Goal: Transaction & Acquisition: Purchase product/service

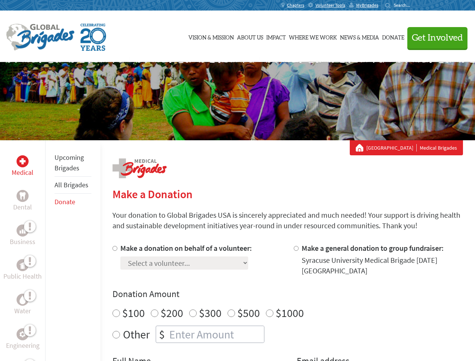
click at [415, 5] on div "Search for:" at bounding box center [400, 5] width 30 height 6
click at [434, 38] on span "Get Involved" at bounding box center [437, 37] width 51 height 9
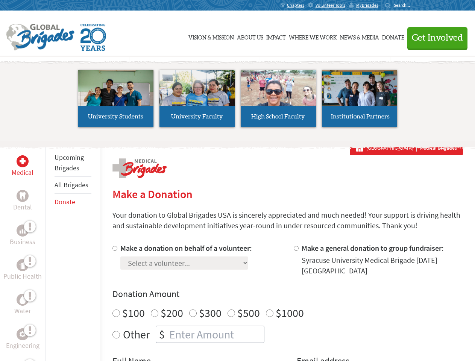
click at [238, 101] on li "High School Faculty" at bounding box center [278, 98] width 81 height 69
click at [50, 251] on div "Upcoming Brigades All Brigades Donate" at bounding box center [72, 320] width 55 height 361
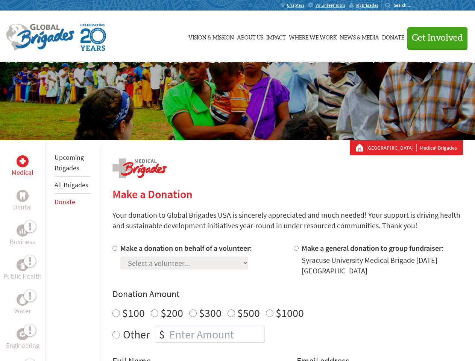
click at [287, 302] on div "Donation Amount $100 $200 $300 $500 $1000 Other $" at bounding box center [287, 315] width 351 height 55
click at [114, 248] on input "Make a donation on behalf of a volunteer:" at bounding box center [114, 248] width 5 height 5
radio input "true"
click at [296, 248] on input "Make a general donation to group fundraiser:" at bounding box center [296, 248] width 5 height 5
radio input "true"
